Goal: Navigation & Orientation: Find specific page/section

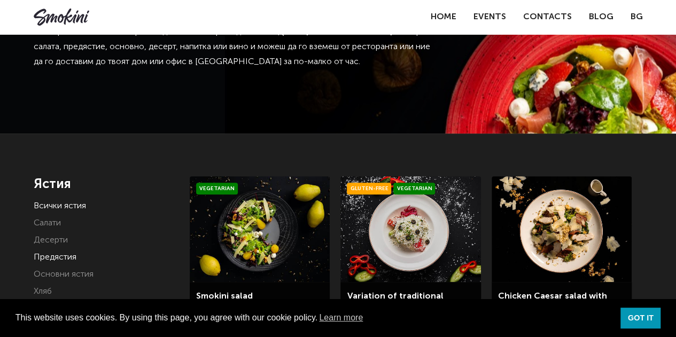
scroll to position [79, 0]
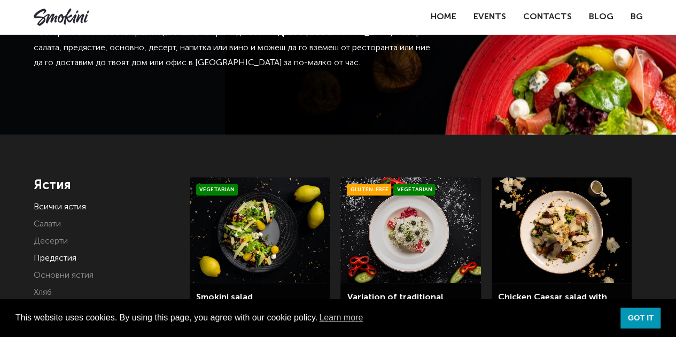
click at [63, 254] on link "Предястия" at bounding box center [55, 258] width 43 height 9
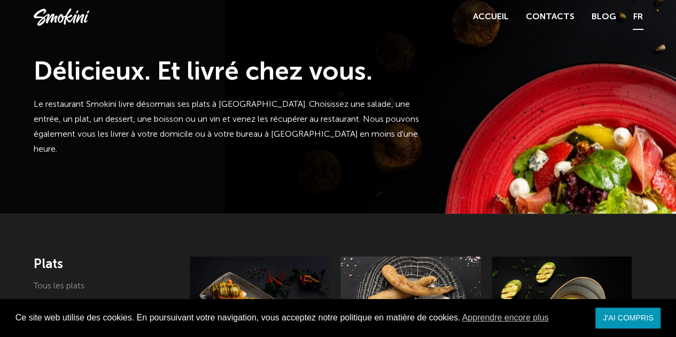
click at [639, 16] on font "FR" at bounding box center [638, 17] width 10 height 9
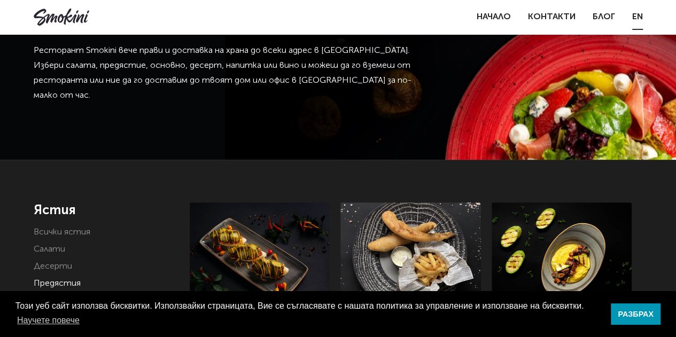
scroll to position [53, 0]
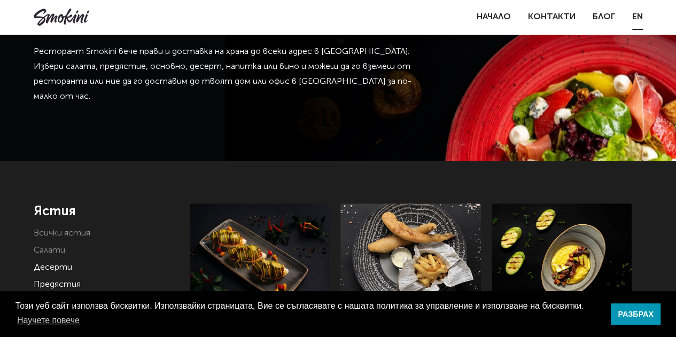
click at [60, 271] on link "Десерти" at bounding box center [53, 267] width 38 height 9
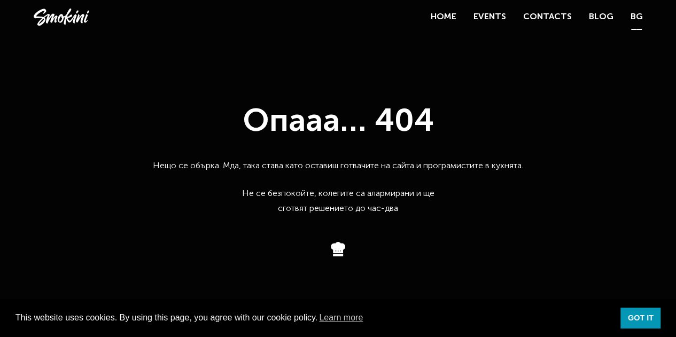
click at [634, 19] on link "BG" at bounding box center [637, 17] width 12 height 15
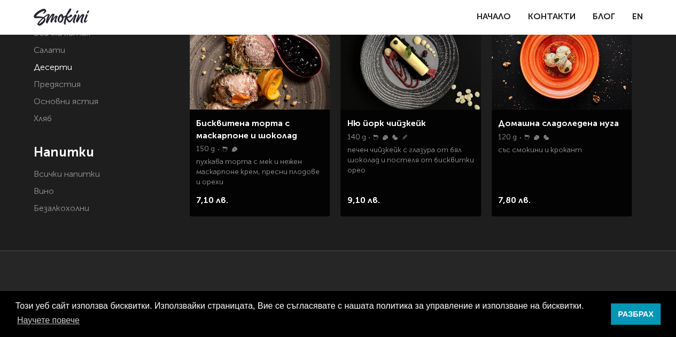
scroll to position [273, 0]
